Goal: Task Accomplishment & Management: Manage account settings

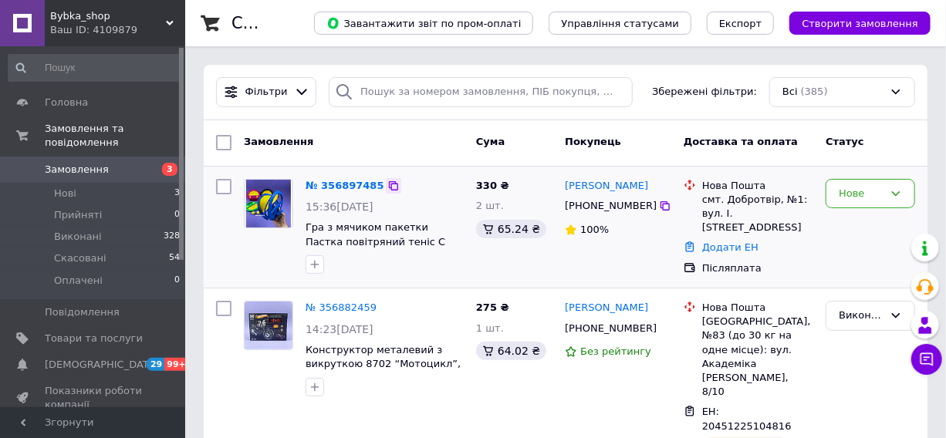
click at [387, 186] on icon at bounding box center [393, 186] width 12 height 12
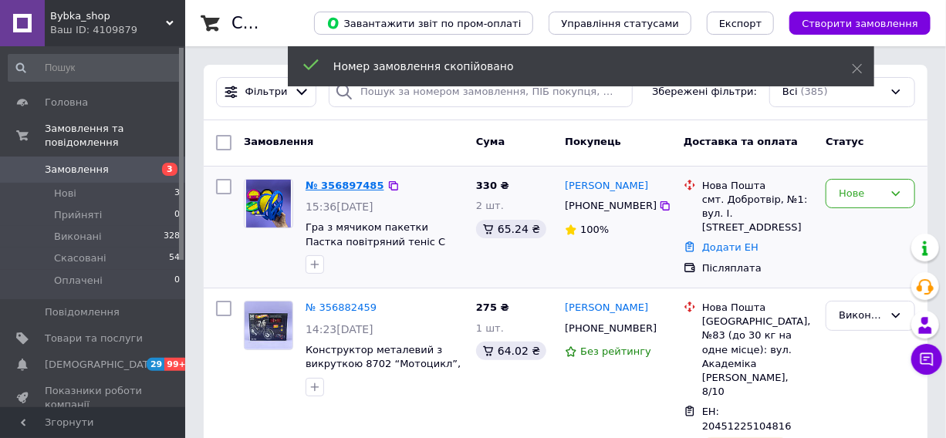
click at [350, 188] on link "№ 356897485" at bounding box center [345, 186] width 79 height 12
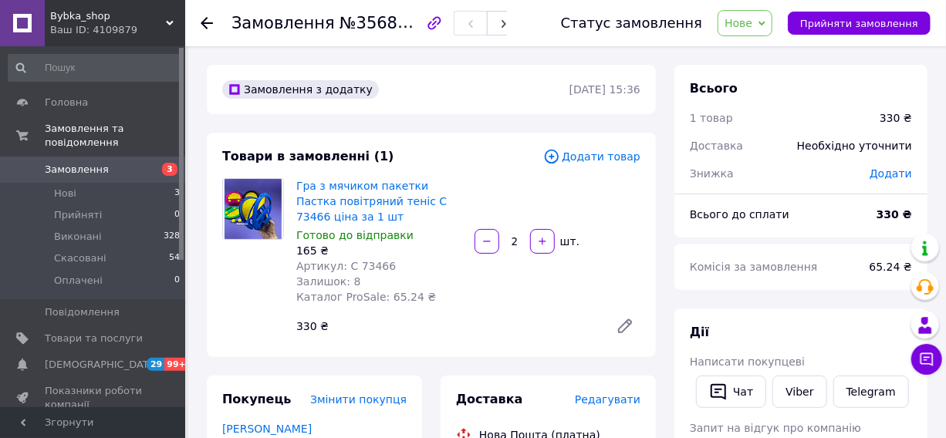
click at [609, 400] on span "Редагувати" at bounding box center [608, 400] width 66 height 12
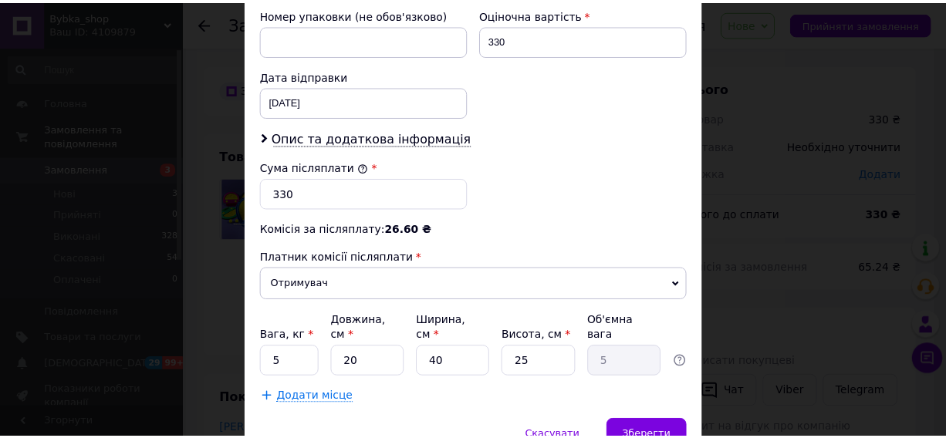
scroll to position [676, 0]
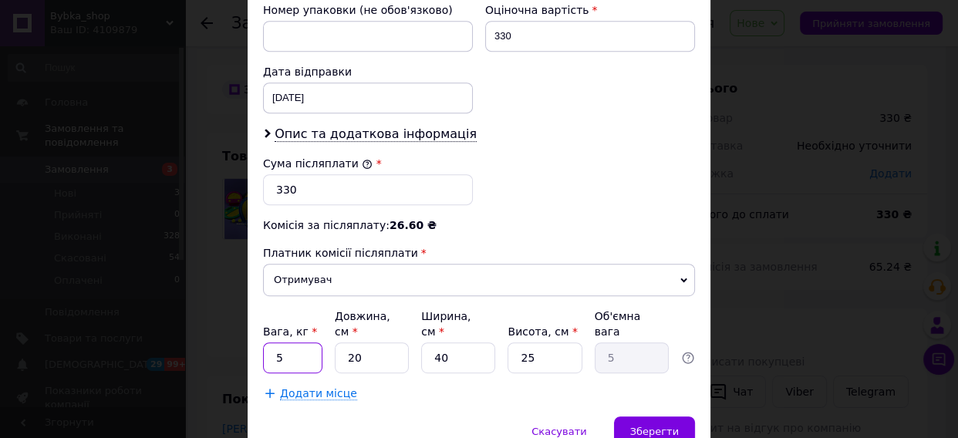
click at [306, 343] on input "5" at bounding box center [292, 358] width 59 height 31
type input "1"
click at [440, 347] on input "40" at bounding box center [458, 358] width 74 height 31
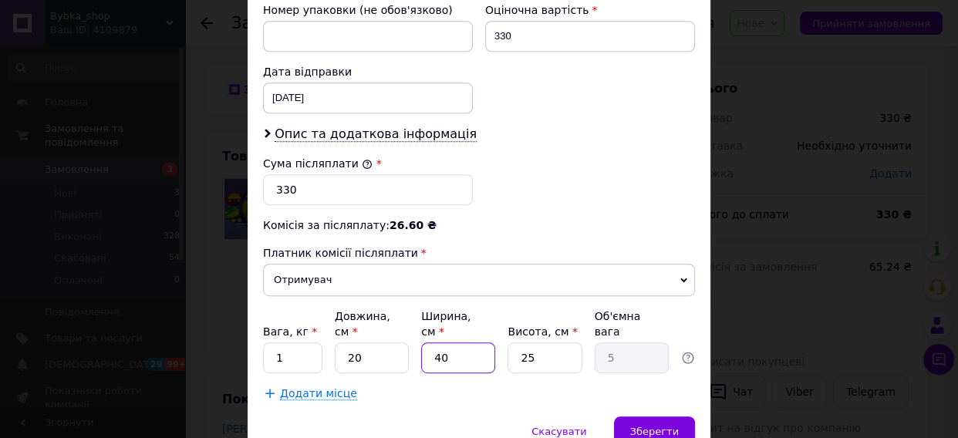
type input "2"
type input "0.25"
type input "29"
type input "3.63"
type input "29"
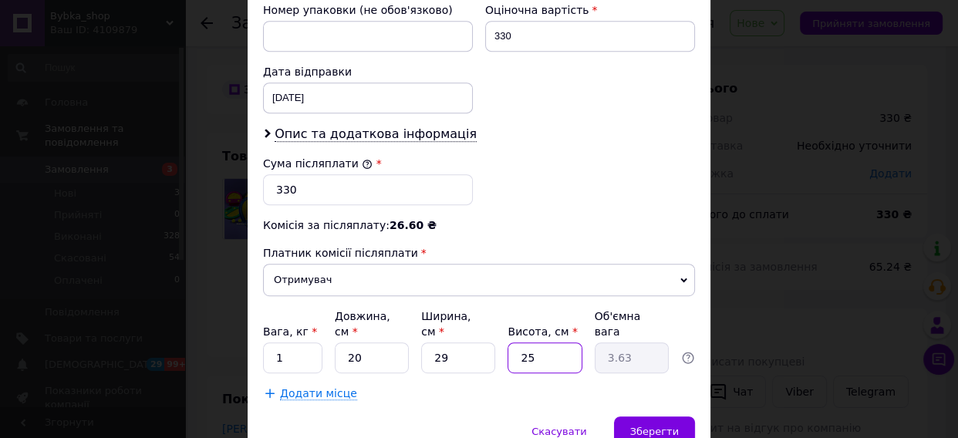
click at [522, 343] on input "25" at bounding box center [545, 358] width 74 height 31
type input "1"
type input "0.14"
type input "12"
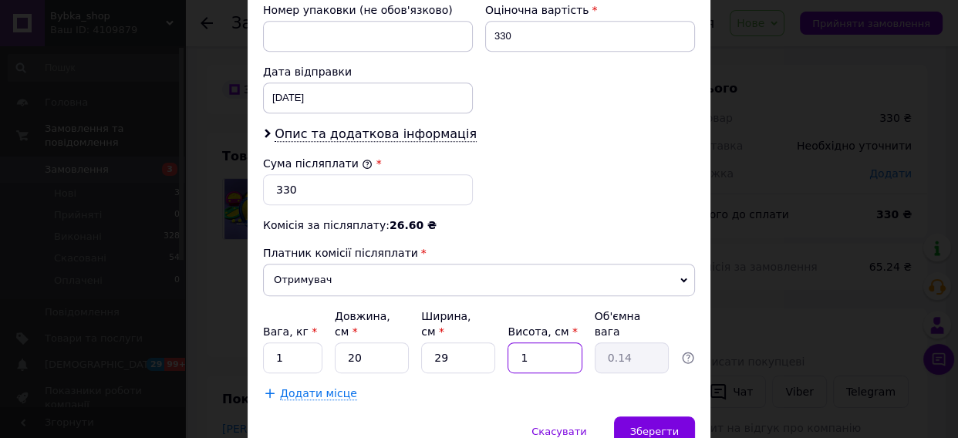
type input "1.74"
type input "12"
click at [658, 426] on span "Зберегти" at bounding box center [655, 432] width 49 height 12
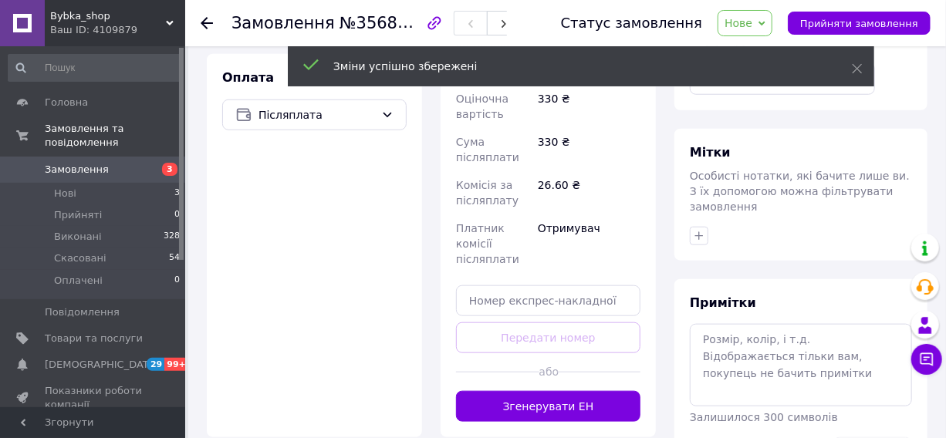
scroll to position [613, 0]
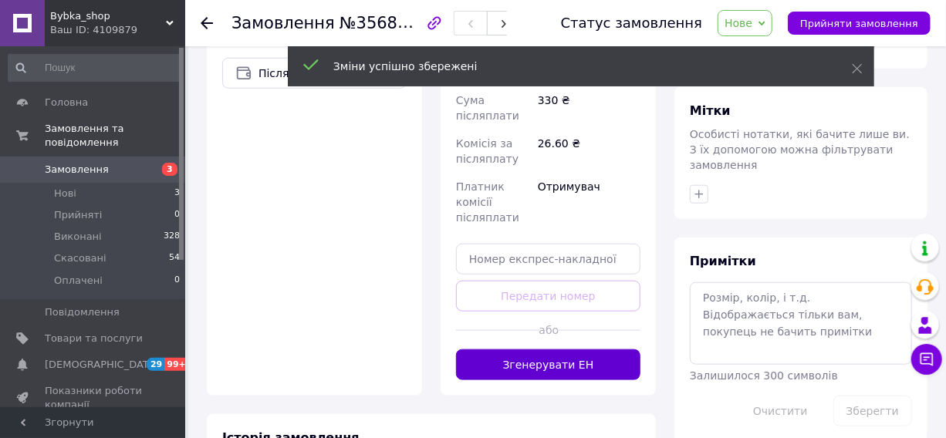
click at [570, 350] on button "Згенерувати ЕН" at bounding box center [548, 365] width 184 height 31
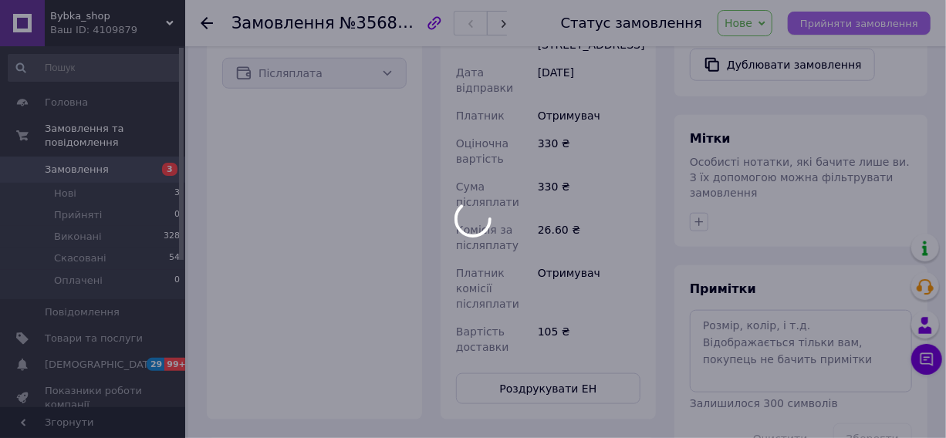
click at [889, 22] on div at bounding box center [473, 219] width 946 height 438
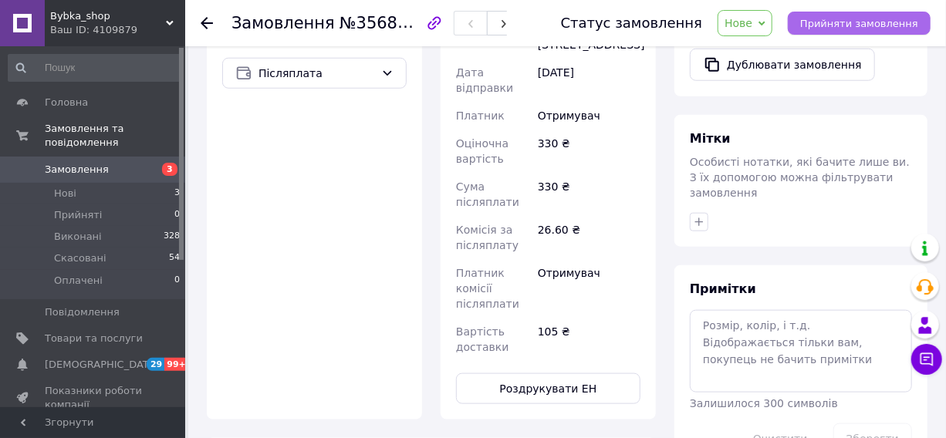
click at [889, 22] on span "Прийняти замовлення" at bounding box center [859, 24] width 118 height 12
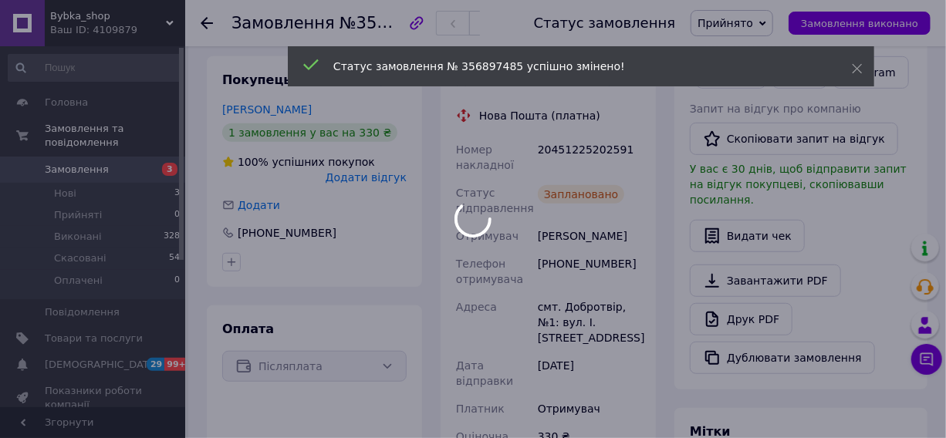
scroll to position [316, 0]
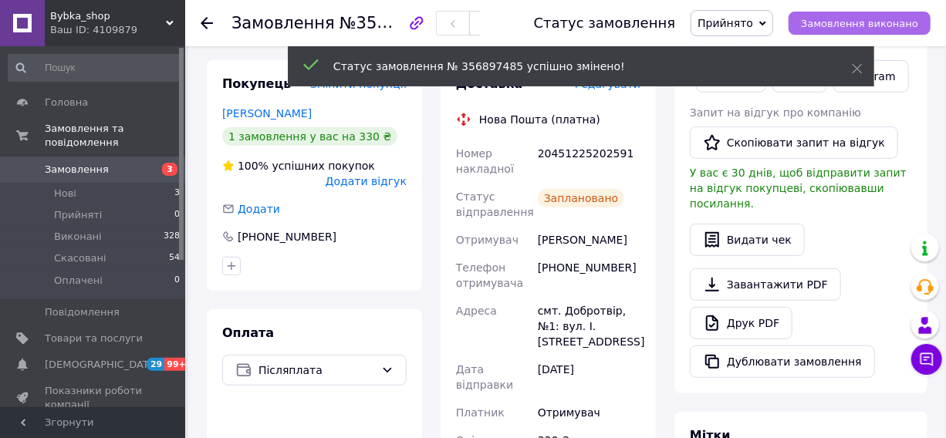
click at [877, 19] on span "Замовлення виконано" at bounding box center [859, 24] width 117 height 12
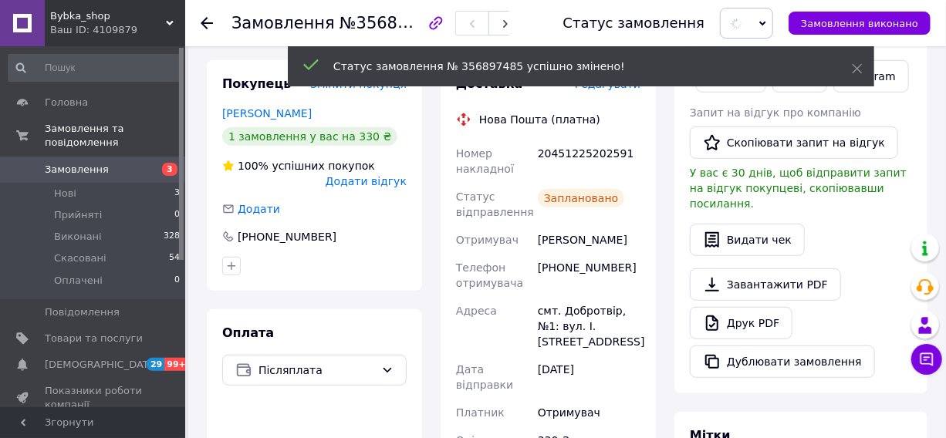
click at [556, 149] on div "20451225202591" at bounding box center [589, 161] width 109 height 43
copy div "20451225202591"
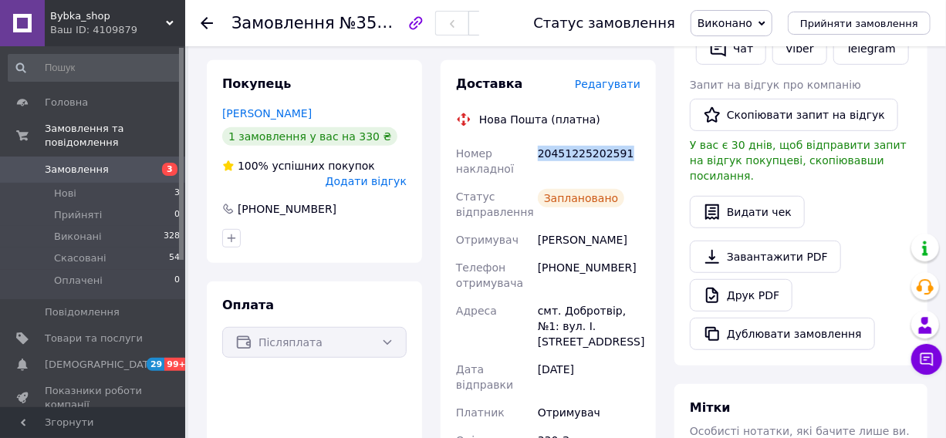
click at [112, 163] on span "Замовлення" at bounding box center [94, 170] width 98 height 14
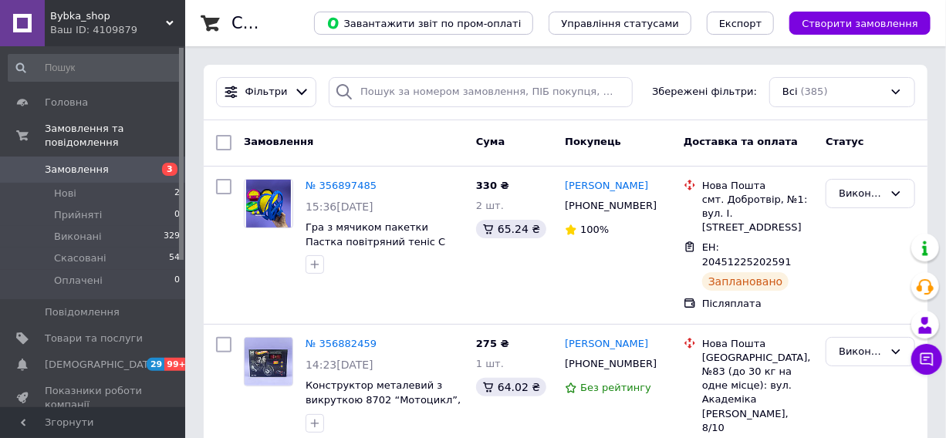
click at [116, 163] on span "Замовлення" at bounding box center [94, 170] width 98 height 14
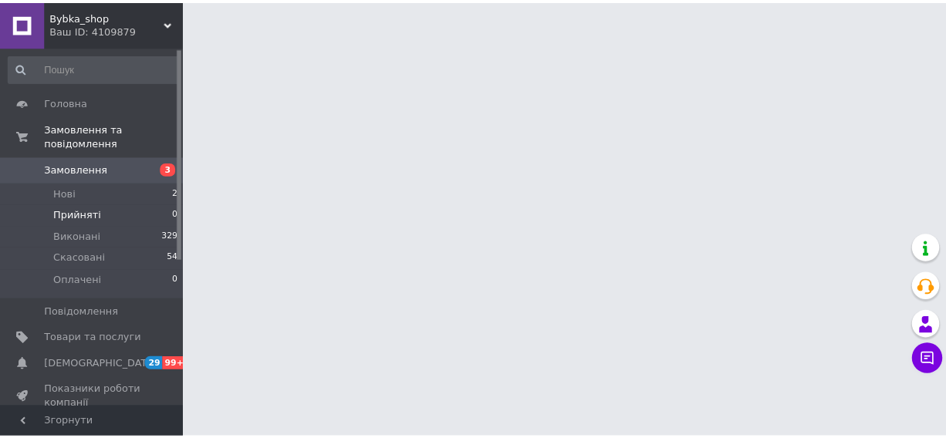
click at [125, 183] on li "Нові 2" at bounding box center [94, 194] width 189 height 22
click at [130, 37] on div "Ваш ID: 4109879" at bounding box center [117, 30] width 135 height 14
click at [0, 0] on link "MANKA" at bounding box center [0, 0] width 0 height 0
